Goal: Task Accomplishment & Management: Manage account settings

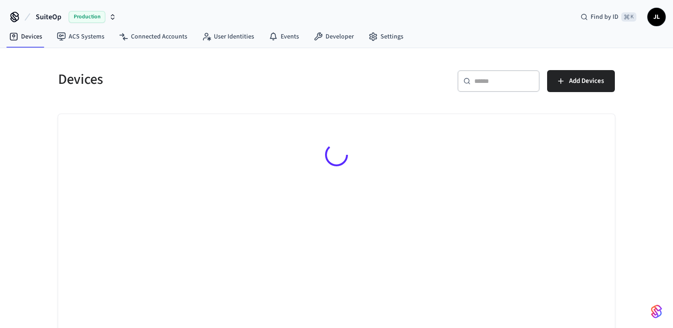
click at [502, 82] on input "text" at bounding box center [505, 80] width 60 height 9
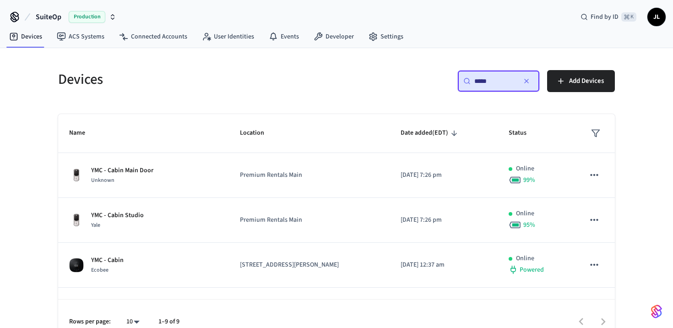
type input "*****"
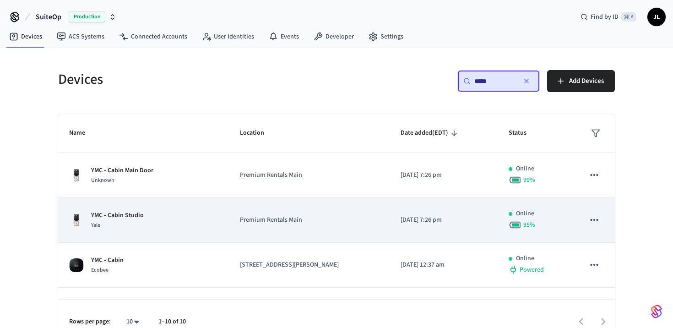
click at [171, 224] on div "YMC - Cabin Studio Yale" at bounding box center [143, 220] width 149 height 19
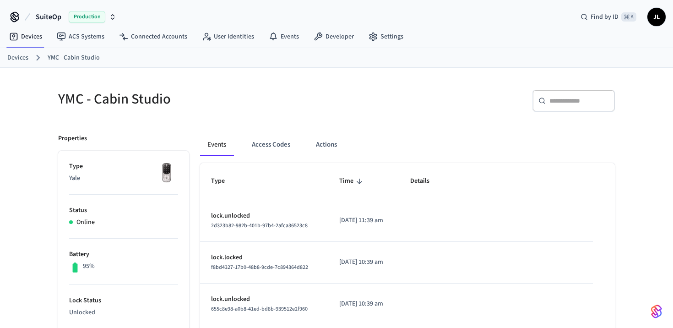
drag, startPoint x: 12, startPoint y: 56, endPoint x: 31, endPoint y: 55, distance: 19.3
click at [12, 56] on link "Devices" at bounding box center [17, 58] width 21 height 10
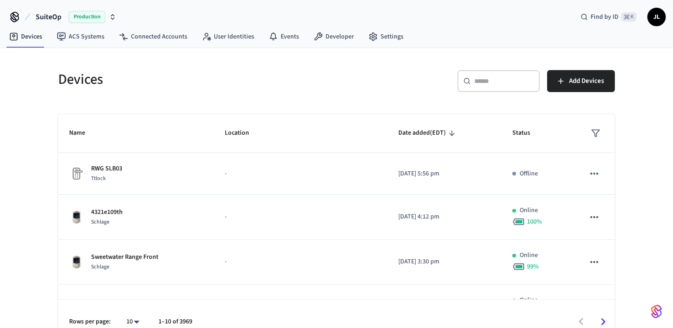
click at [513, 86] on div "​ ​" at bounding box center [499, 81] width 82 height 22
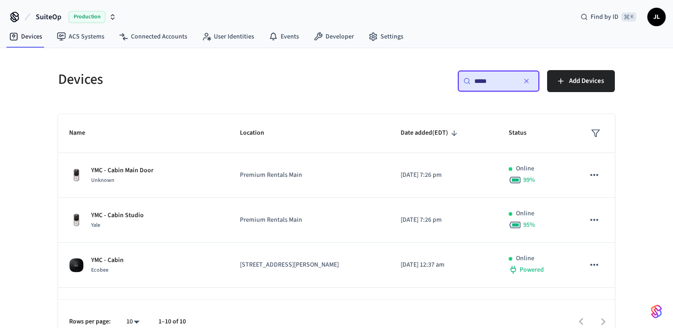
type input "*****"
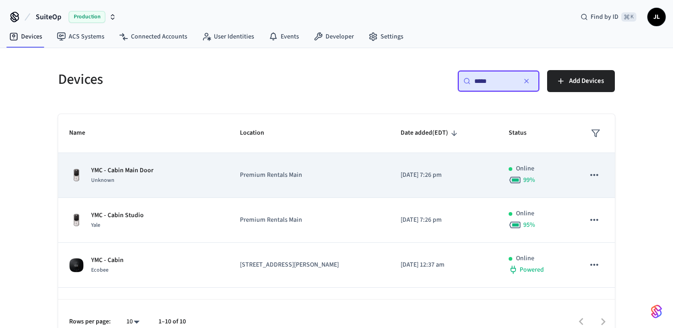
click at [148, 175] on div "Unknown" at bounding box center [122, 180] width 62 height 10
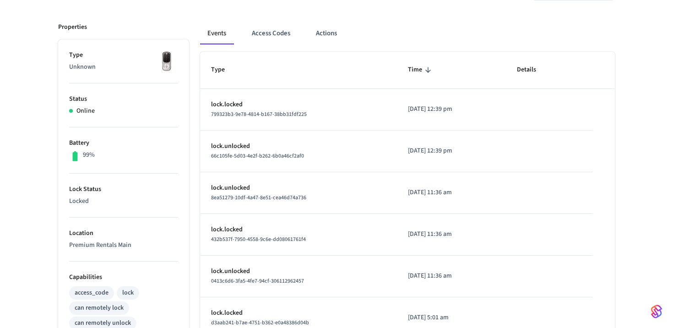
scroll to position [108, 0]
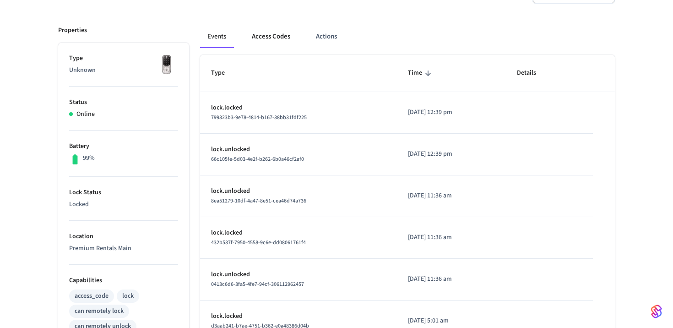
click at [274, 44] on button "Access Codes" at bounding box center [271, 37] width 53 height 22
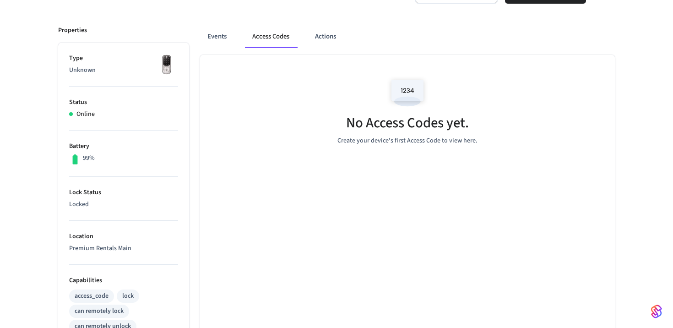
scroll to position [0, 0]
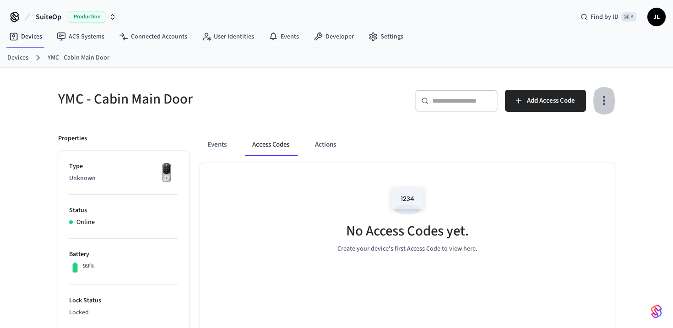
click at [605, 102] on icon "button" at bounding box center [604, 100] width 14 height 14
click at [556, 142] on li "Show unmanaged access codes on device" at bounding box center [545, 138] width 129 height 24
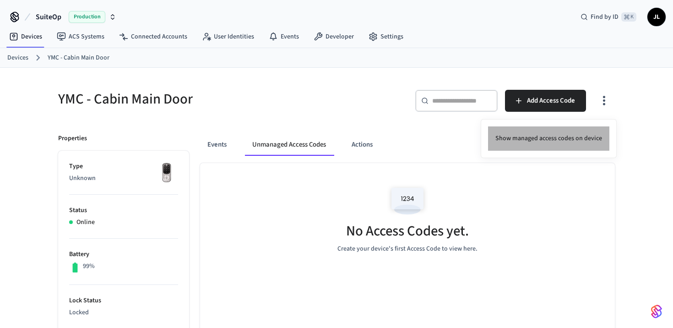
click at [551, 143] on li "Show managed access codes on device" at bounding box center [548, 138] width 121 height 24
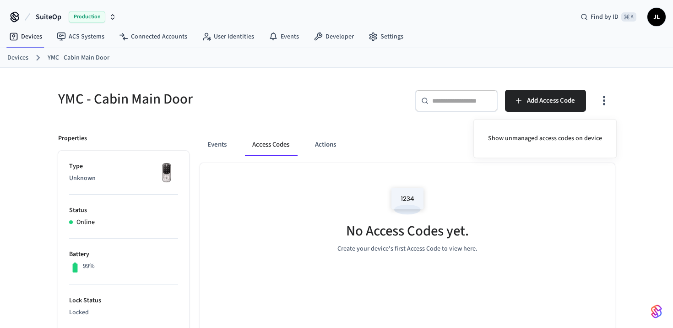
click at [398, 120] on div at bounding box center [336, 164] width 673 height 328
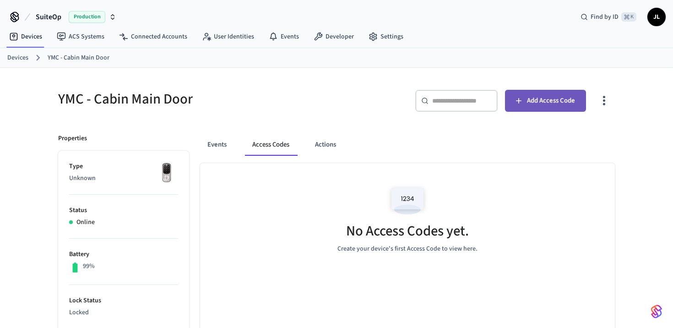
click at [540, 100] on span "Add Access Code" at bounding box center [551, 101] width 48 height 12
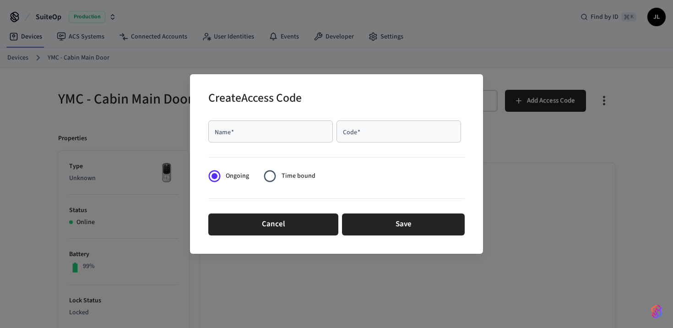
click at [247, 134] on input "Name   *" at bounding box center [271, 131] width 114 height 9
type input "**********"
click at [367, 136] on div "Code   *" at bounding box center [399, 131] width 125 height 22
type input "****"
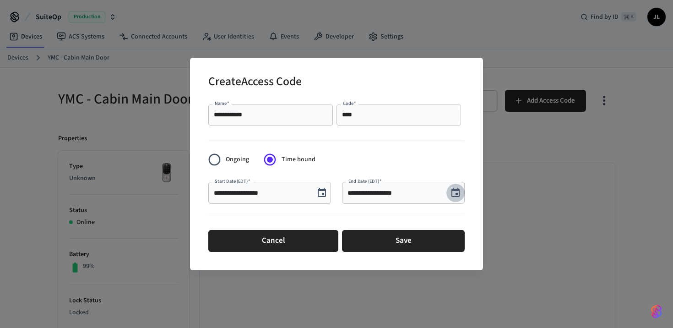
click at [461, 194] on icon "Choose date, selected date is Sep 2, 2025" at bounding box center [455, 192] width 11 height 11
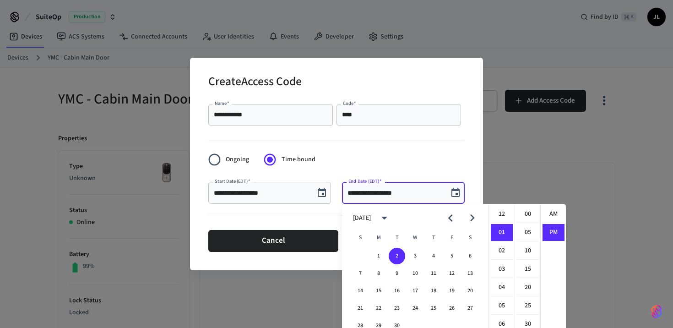
scroll to position [17, 0]
click at [414, 257] on button "3" at bounding box center [415, 256] width 16 height 16
type input "**********"
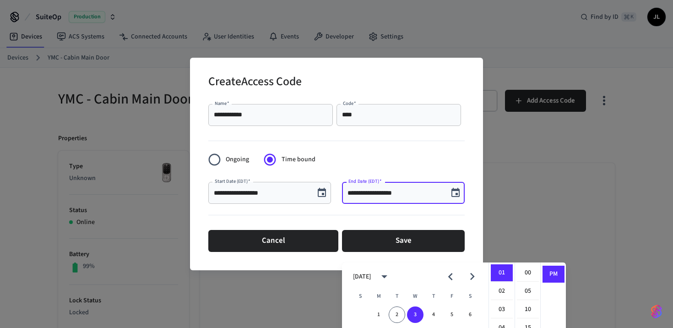
scroll to position [59, 0]
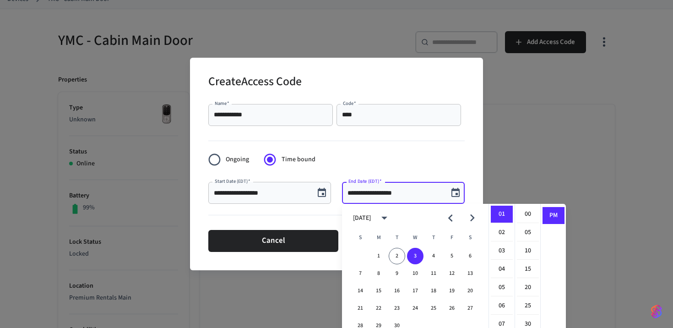
click at [454, 161] on form "**********" at bounding box center [336, 177] width 256 height 155
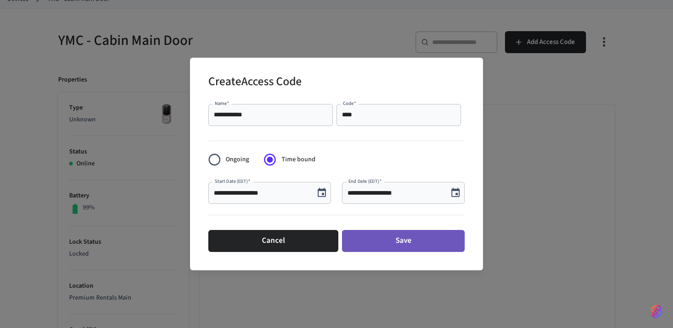
click at [397, 242] on button "Save" at bounding box center [403, 241] width 123 height 22
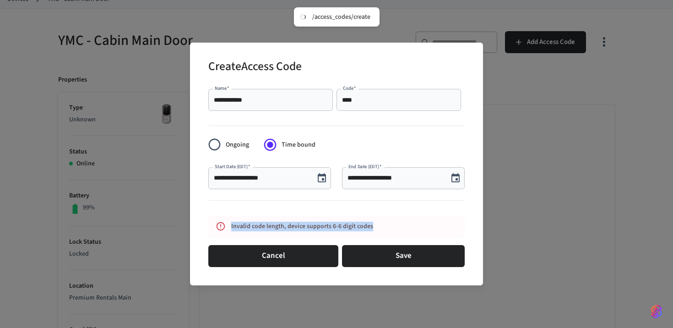
drag, startPoint x: 379, startPoint y: 225, endPoint x: 209, endPoint y: 225, distance: 169.5
click at [209, 225] on div "Invalid code length, device supports 6-6 digit codes" at bounding box center [336, 226] width 256 height 22
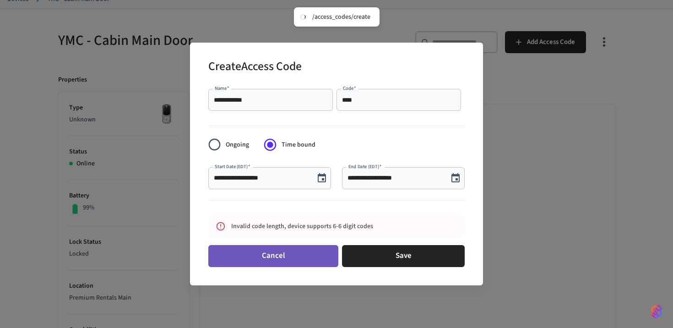
click at [300, 264] on button "Cancel" at bounding box center [273, 256] width 130 height 22
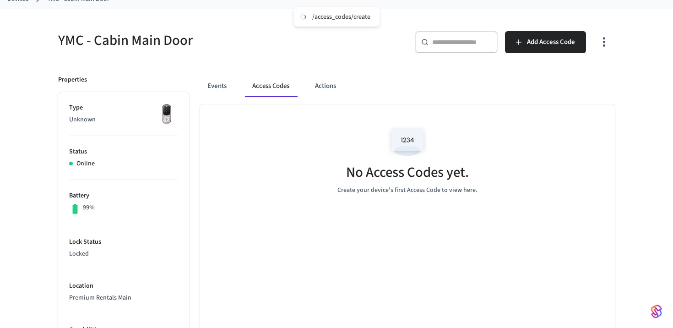
click at [258, 60] on div "YMC - Cabin Main Door ​ ​ Add Access Code Properties Type Unknown Status Online…" at bounding box center [337, 308] width 572 height 576
